Goal: Contribute content

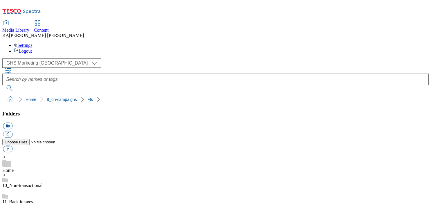
scroll to position [126, 0]
click at [12, 145] on button "button" at bounding box center [8, 148] width 10 height 7
type input "C:\fakepath\1757420330318-Ad542077_Nutella_legobrand_H_1184x333_V1.jpg"
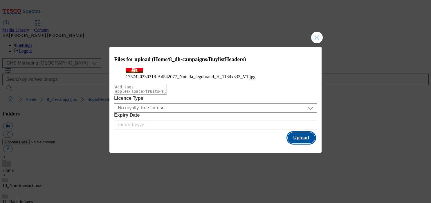
click at [297, 143] on button "Upload" at bounding box center [301, 137] width 27 height 11
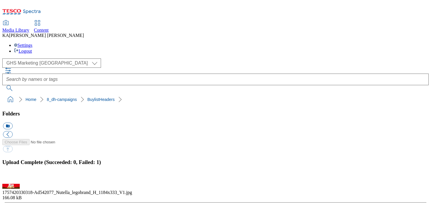
click at [12, 177] on button "button" at bounding box center [7, 180] width 9 height 6
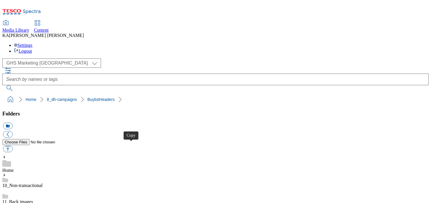
click at [12, 145] on button "button" at bounding box center [8, 148] width 10 height 7
type input "C:\fakepath\1757420330318-Ad542077_Nutella_legobrand_H_1184x333_V1.jpg"
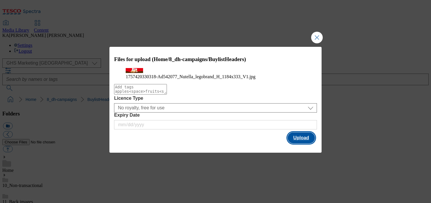
click at [299, 143] on button "Upload" at bounding box center [301, 137] width 27 height 11
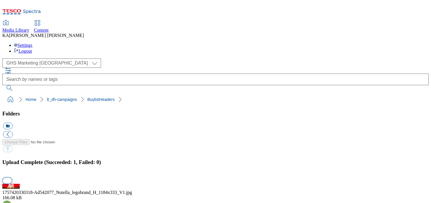
click at [12, 177] on button "button" at bounding box center [7, 180] width 9 height 6
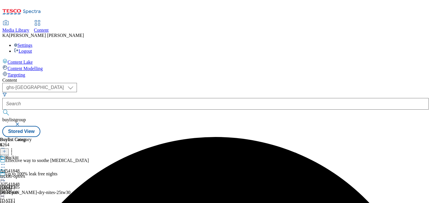
select select "ghs-uk"
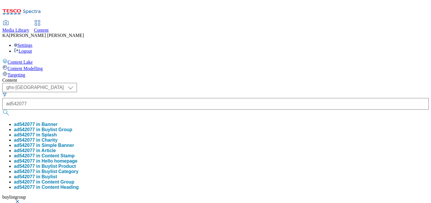
type input "ad542077"
click at [72, 127] on button "ad542077 in Buylist Group" at bounding box center [43, 129] width 58 height 5
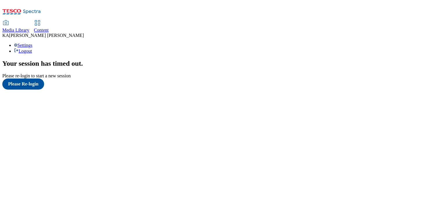
click at [49, 28] on span "Content" at bounding box center [41, 30] width 15 height 5
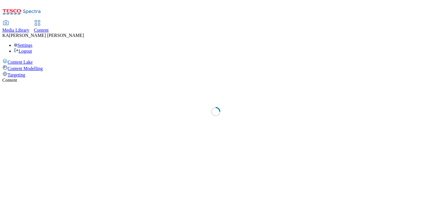
select select "ghs-[GEOGRAPHIC_DATA]"
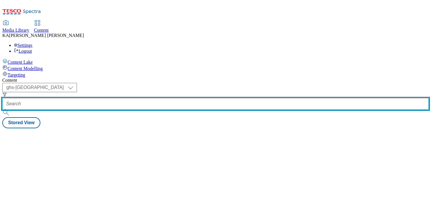
click at [131, 98] on input "text" at bounding box center [215, 104] width 426 height 12
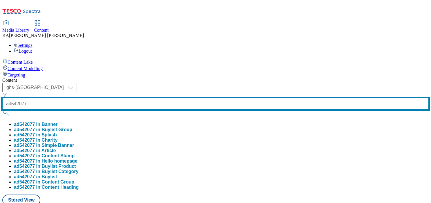
type input "ad542077"
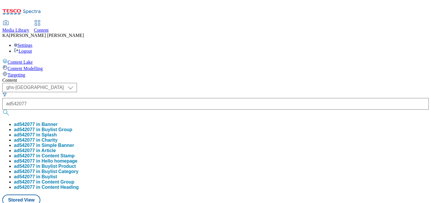
click at [72, 127] on button "ad542077 in Buylist Group" at bounding box center [43, 129] width 58 height 5
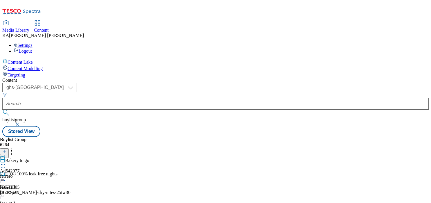
click at [6, 161] on icon at bounding box center [3, 164] width 6 height 6
click at [25, 174] on span "Edit" at bounding box center [21, 176] width 7 height 4
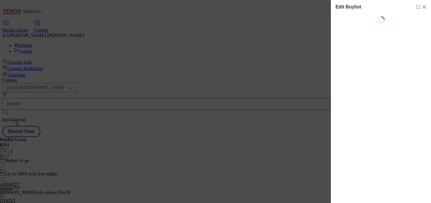
select select "tactical"
select select "supplier funded short term 1-3 weeks"
select select "dunnhumby"
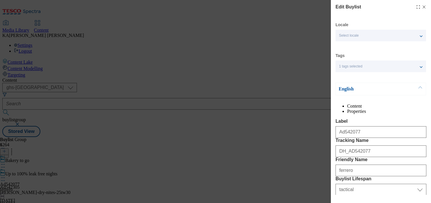
select select "Banner"
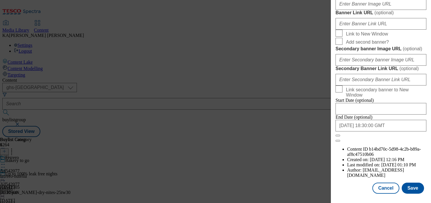
scroll to position [547, 0]
click at [351, 10] on input "Banner Image URL ( optional )" at bounding box center [380, 4] width 91 height 12
paste input "[URL][DOMAIN_NAME]"
type input "[URL][DOMAIN_NAME]"
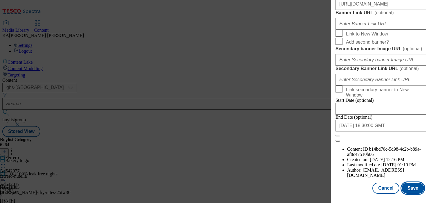
click at [409, 183] on button "Save" at bounding box center [413, 187] width 22 height 11
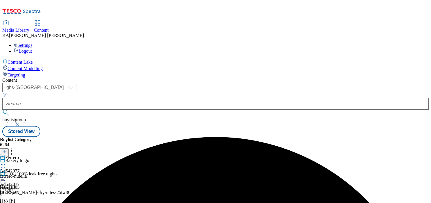
click at [6, 174] on icon at bounding box center [3, 177] width 6 height 6
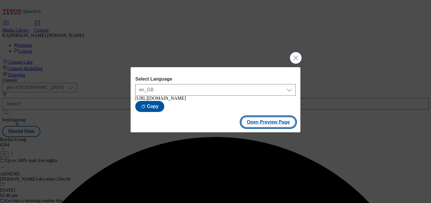
click at [252, 126] on button "Open Preview Page" at bounding box center [268, 121] width 55 height 11
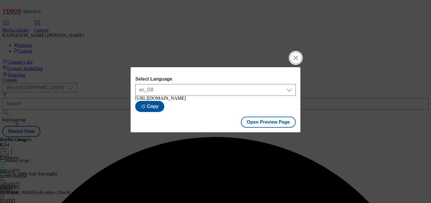
click at [297, 57] on button "Close Modal" at bounding box center [296, 58] width 12 height 12
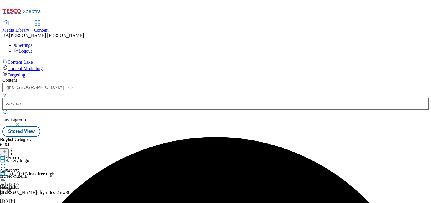
click at [6, 174] on icon at bounding box center [3, 177] width 6 height 6
